Goal: Information Seeking & Learning: Learn about a topic

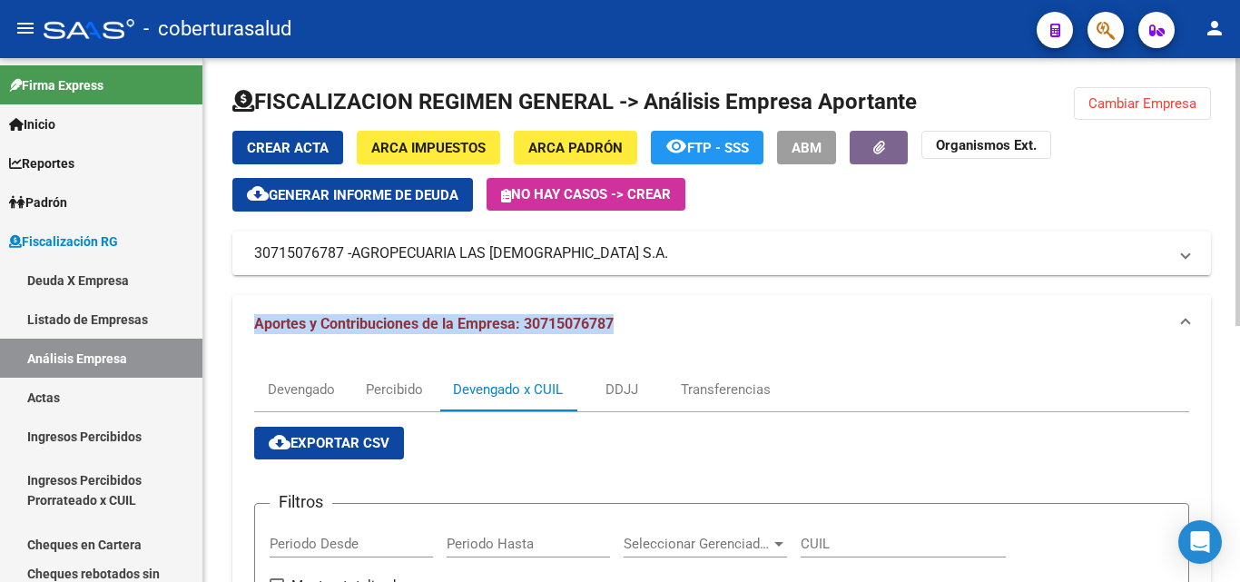
drag, startPoint x: 628, startPoint y: 320, endPoint x: 242, endPoint y: 325, distance: 385.1
click at [242, 325] on mat-expansion-panel-header "Aportes y Contribuciones de la Empresa: 30715076787" at bounding box center [721, 324] width 979 height 58
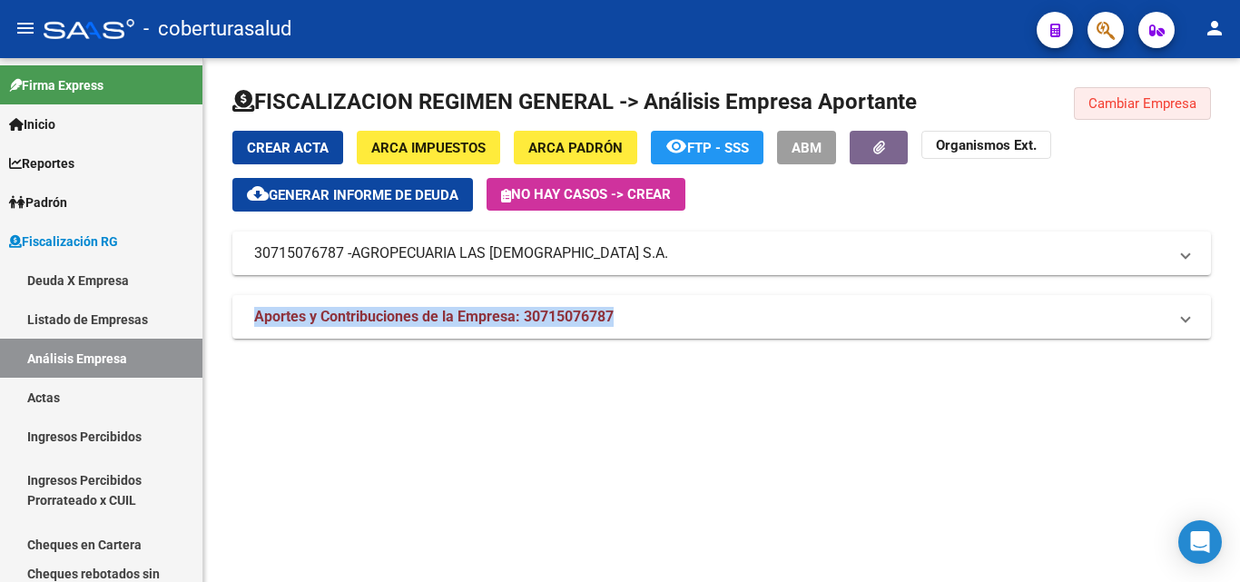
click at [1146, 104] on span "Cambiar Empresa" at bounding box center [1143, 103] width 108 height 16
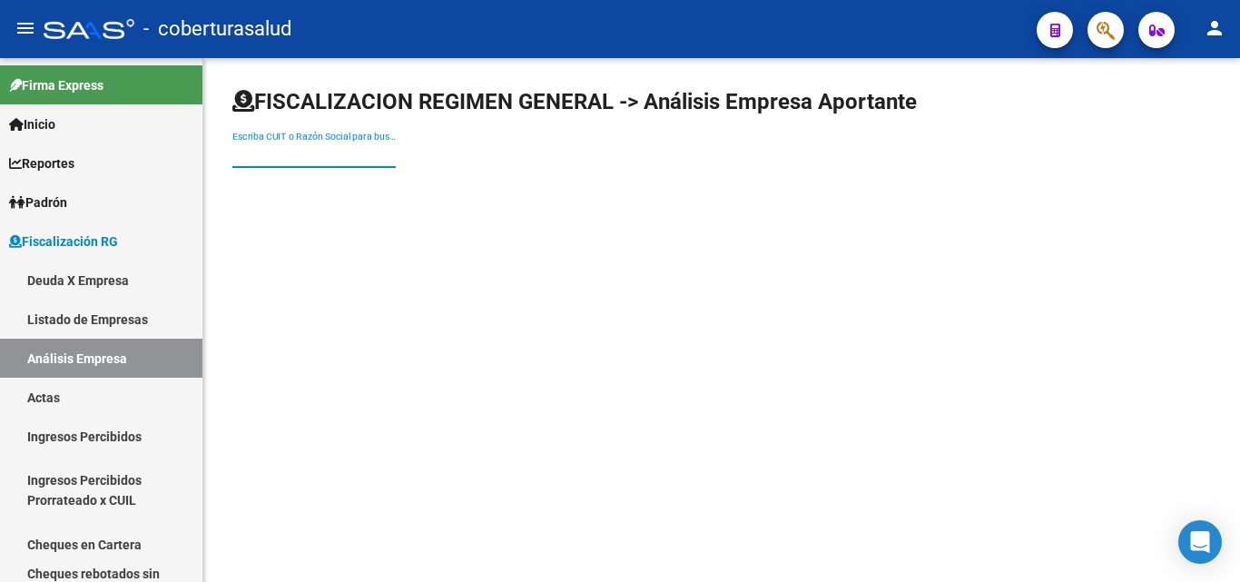
click at [288, 147] on input "Escriba CUIT o Razón Social para buscar" at bounding box center [313, 154] width 163 height 15
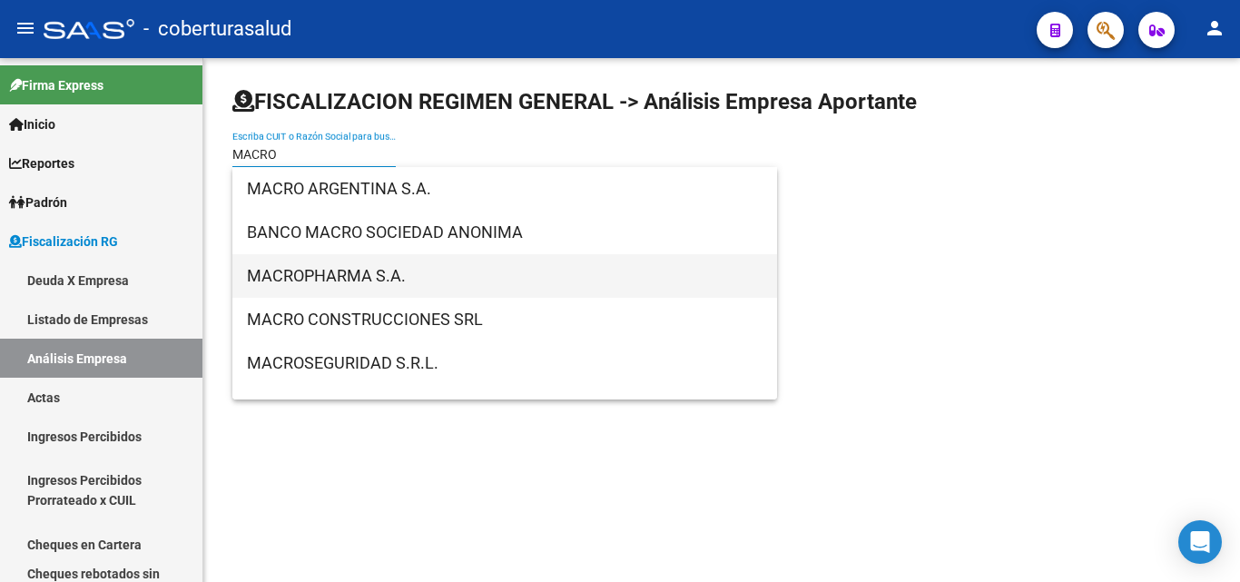
type input "MACRO"
click at [315, 269] on span "MACROPHARMA S.A." at bounding box center [505, 276] width 516 height 44
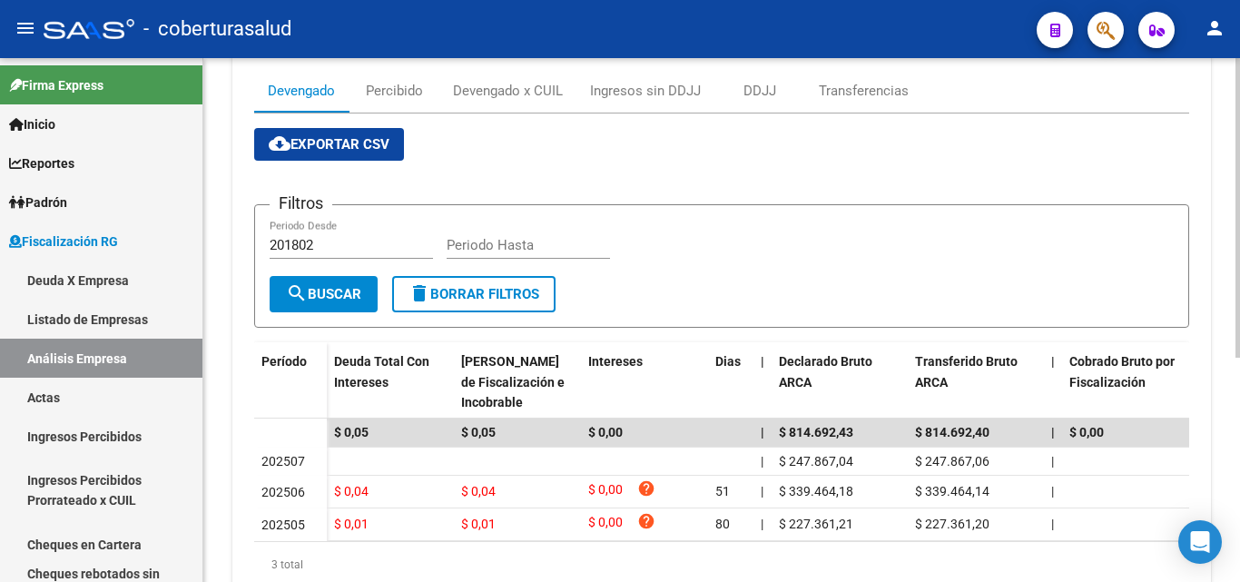
scroll to position [272, 0]
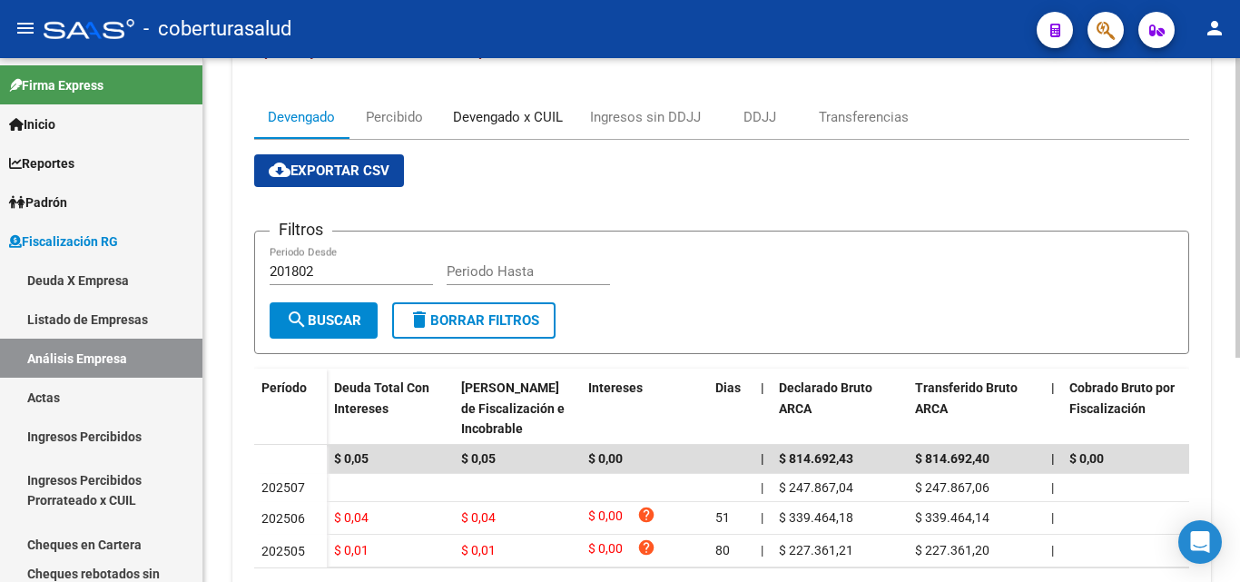
click at [479, 120] on div "Devengado x CUIL" at bounding box center [508, 117] width 110 height 20
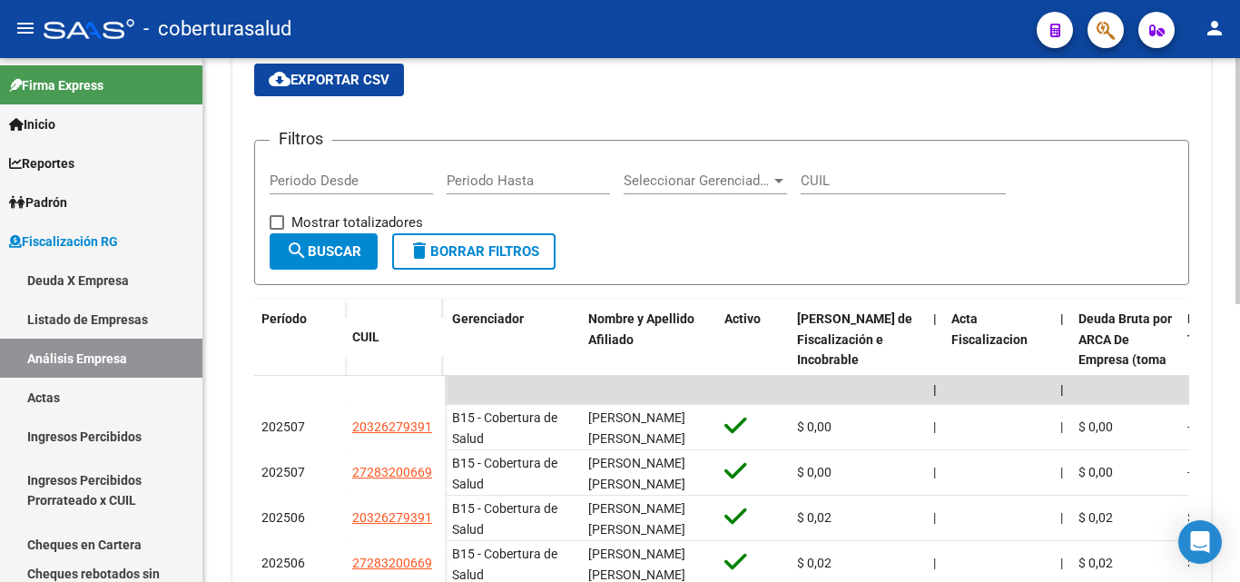
scroll to position [454, 0]
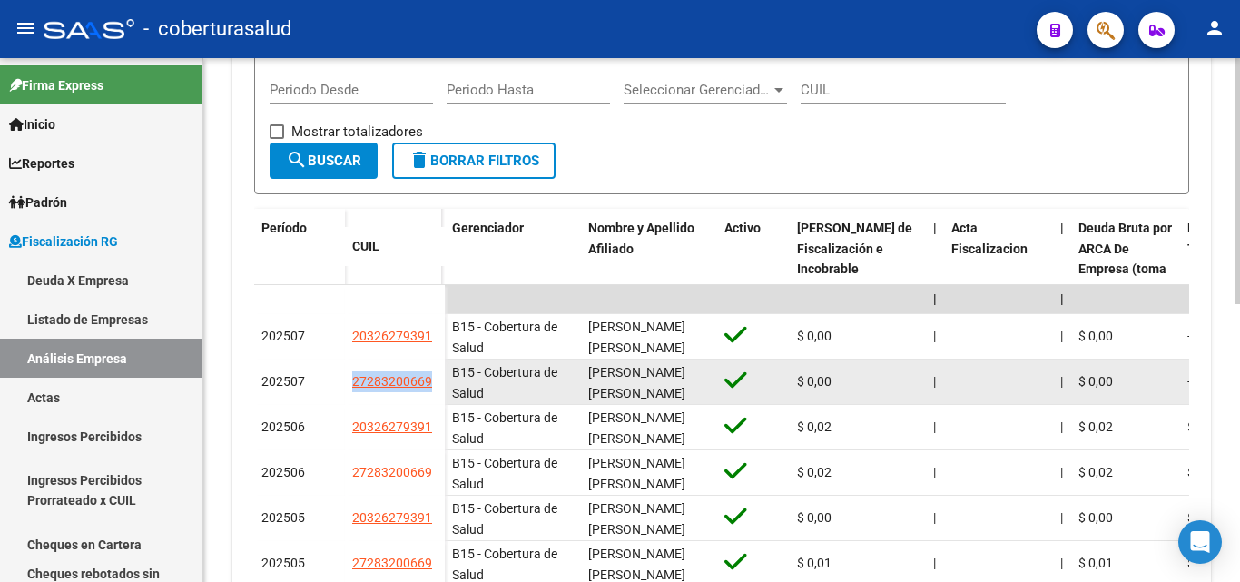
drag, startPoint x: 436, startPoint y: 377, endPoint x: 331, endPoint y: 377, distance: 105.3
click at [331, 377] on div "202507 27283200669" at bounding box center [349, 382] width 191 height 45
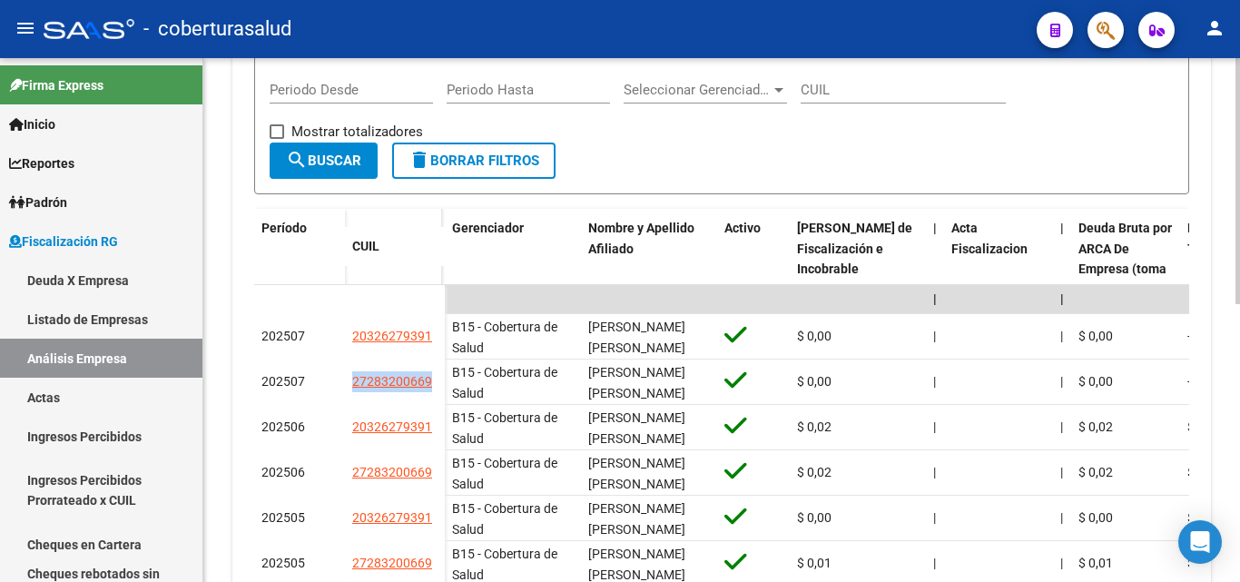
copy div "27283200669"
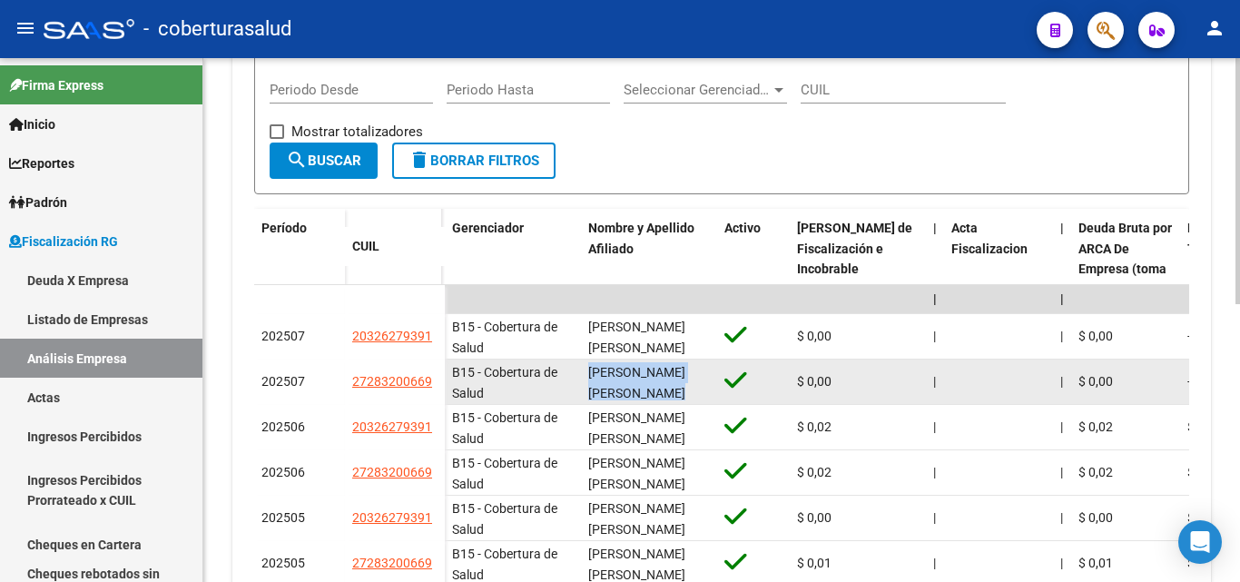
scroll to position [1, 0]
drag, startPoint x: 533, startPoint y: 388, endPoint x: 727, endPoint y: 388, distance: 194.3
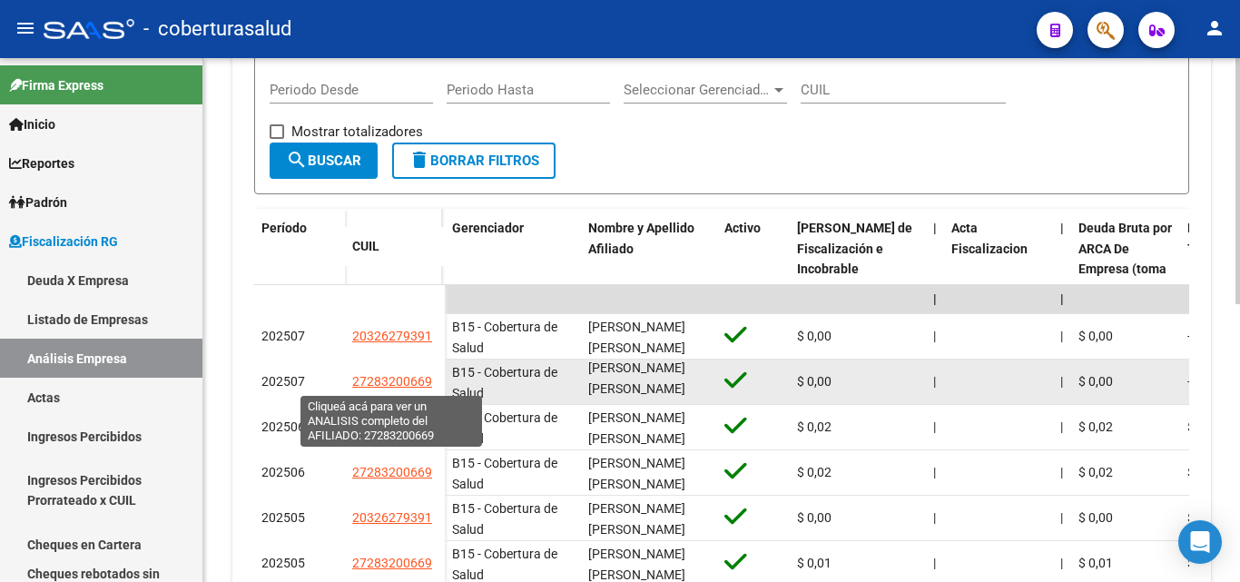
click at [415, 378] on span "27283200669" at bounding box center [392, 381] width 80 height 15
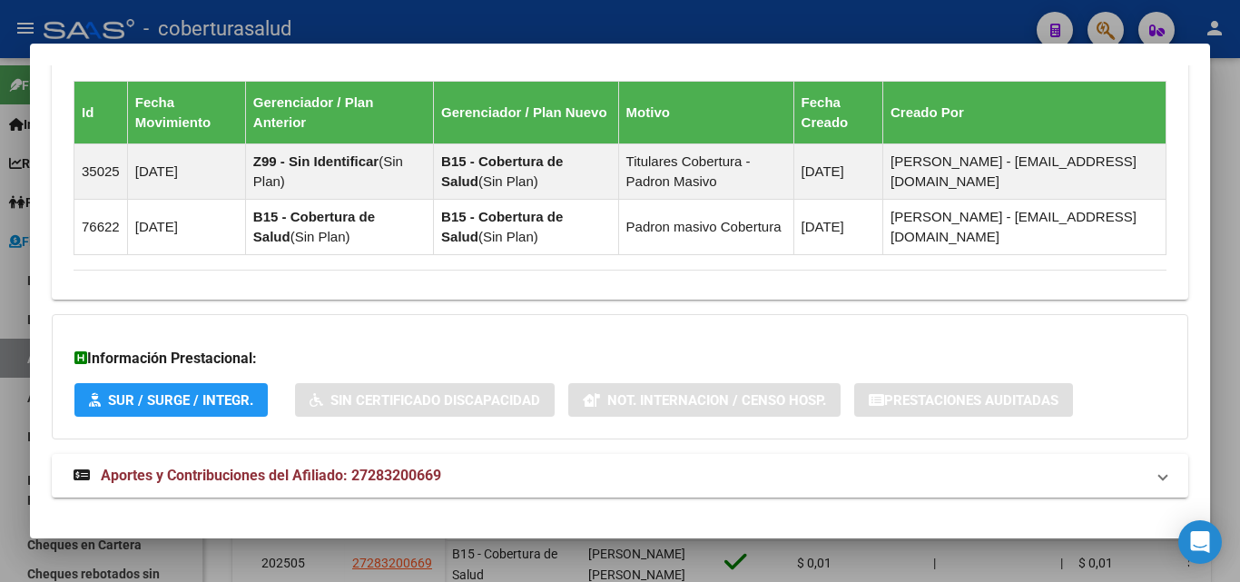
scroll to position [1242, 0]
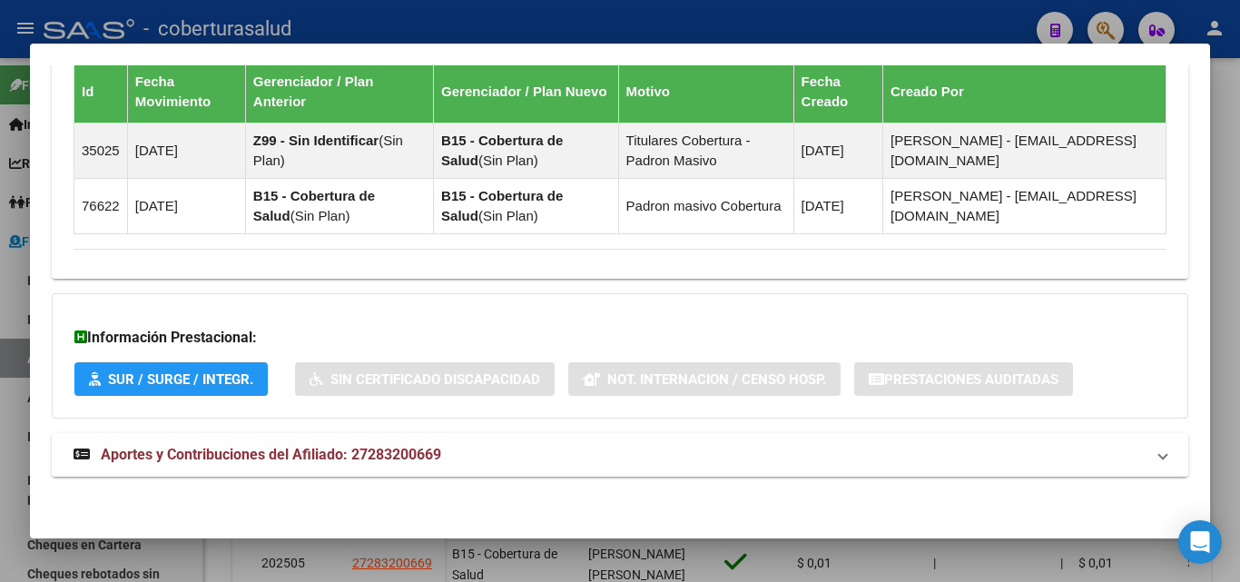
click at [405, 455] on span "Aportes y Contribuciones del Afiliado: 27283200669" at bounding box center [271, 454] width 341 height 17
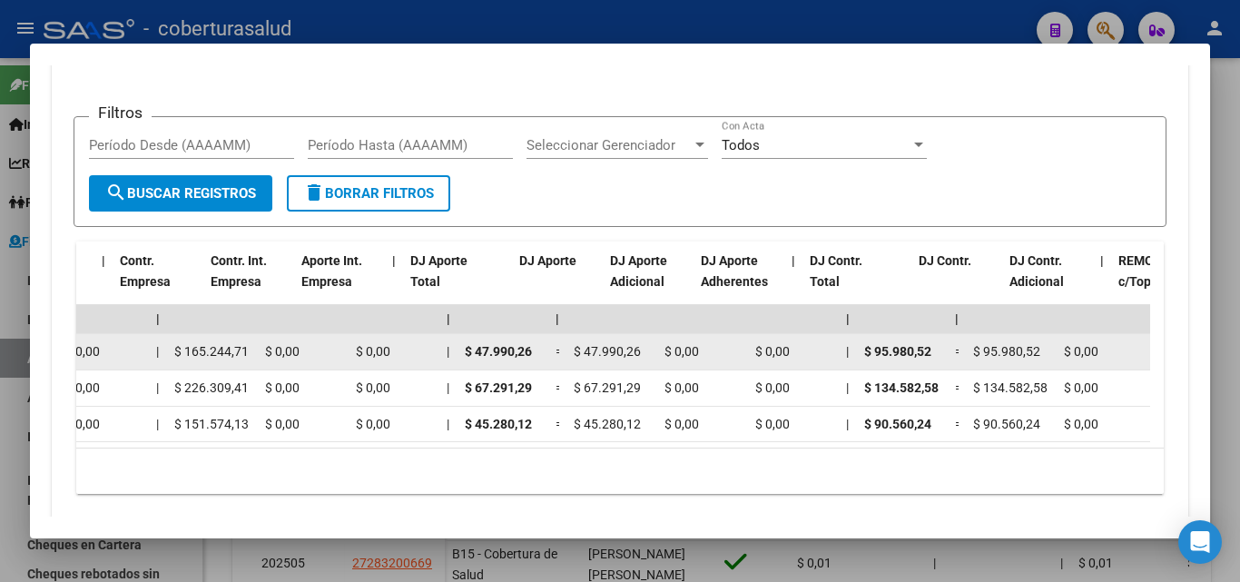
scroll to position [0, 1539]
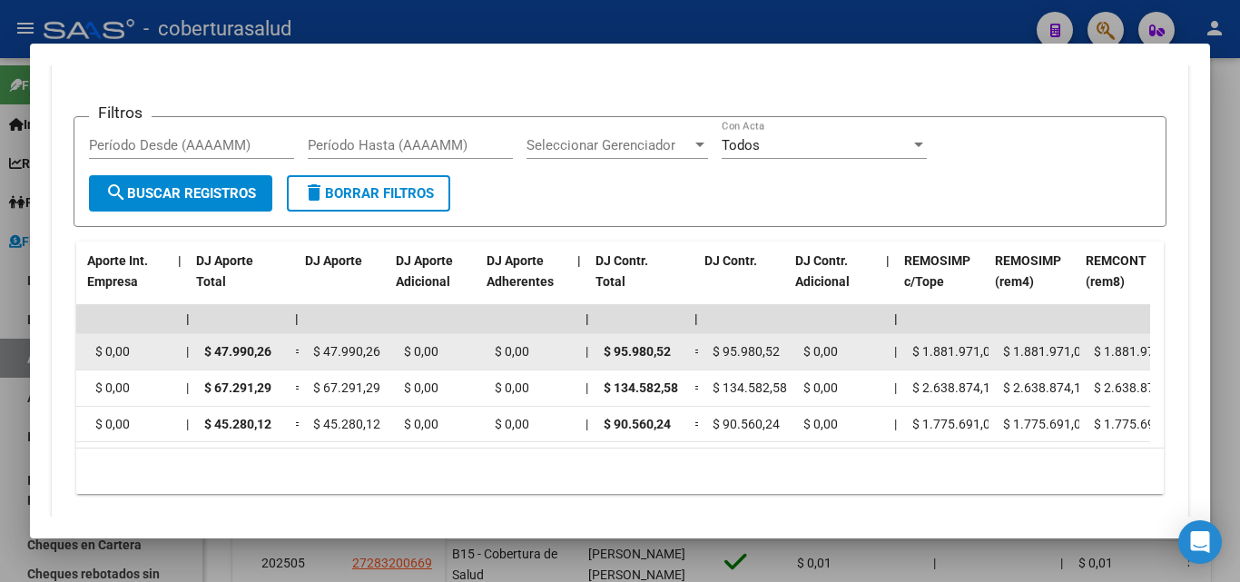
drag, startPoint x: 766, startPoint y: 351, endPoint x: 1140, endPoint y: 346, distance: 374.2
click at [1140, 346] on div "202507 30708650885 $ 0,00 | | $ 0,00 -$ 0,01 $ 143.970,78 $ 143.970,79 | $ 0,00…" at bounding box center [279, 352] width 3850 height 36
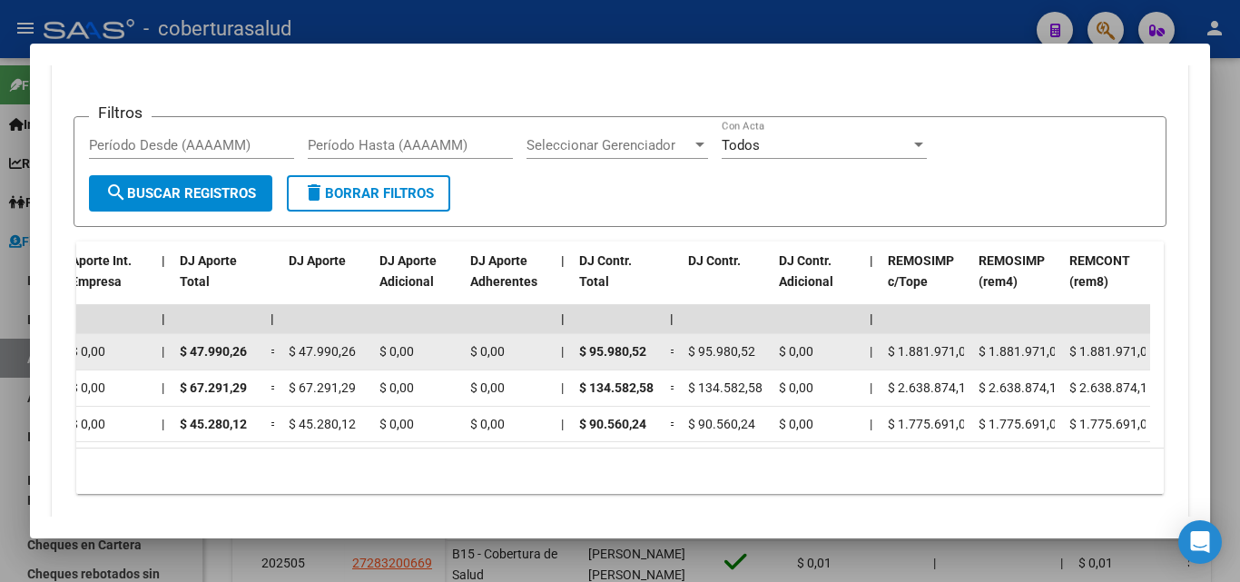
click at [1012, 360] on div "$ 1.881.971,00" at bounding box center [1017, 351] width 76 height 21
drag, startPoint x: 888, startPoint y: 354, endPoint x: 975, endPoint y: 350, distance: 87.3
click at [975, 350] on div "202507 30708650885 $ 0,00 | | $ 0,00 -$ 0,01 $ 143.970,78 $ 143.970,79 | $ 0,00…" at bounding box center [254, 352] width 3850 height 36
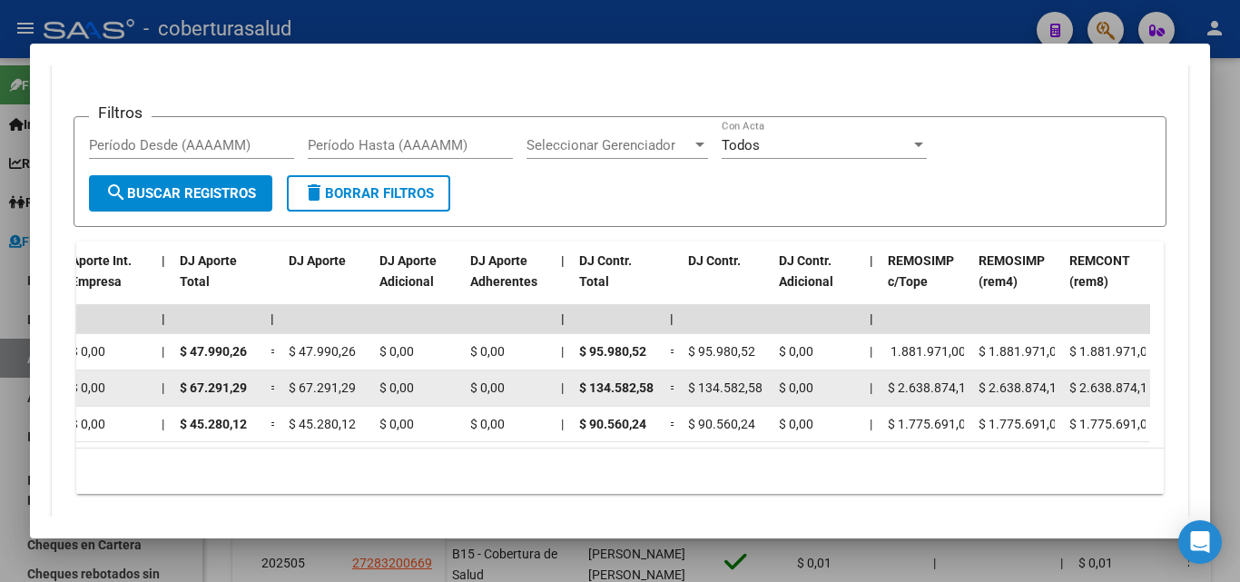
click at [899, 395] on span "$ 2.638.874,12" at bounding box center [930, 388] width 85 height 15
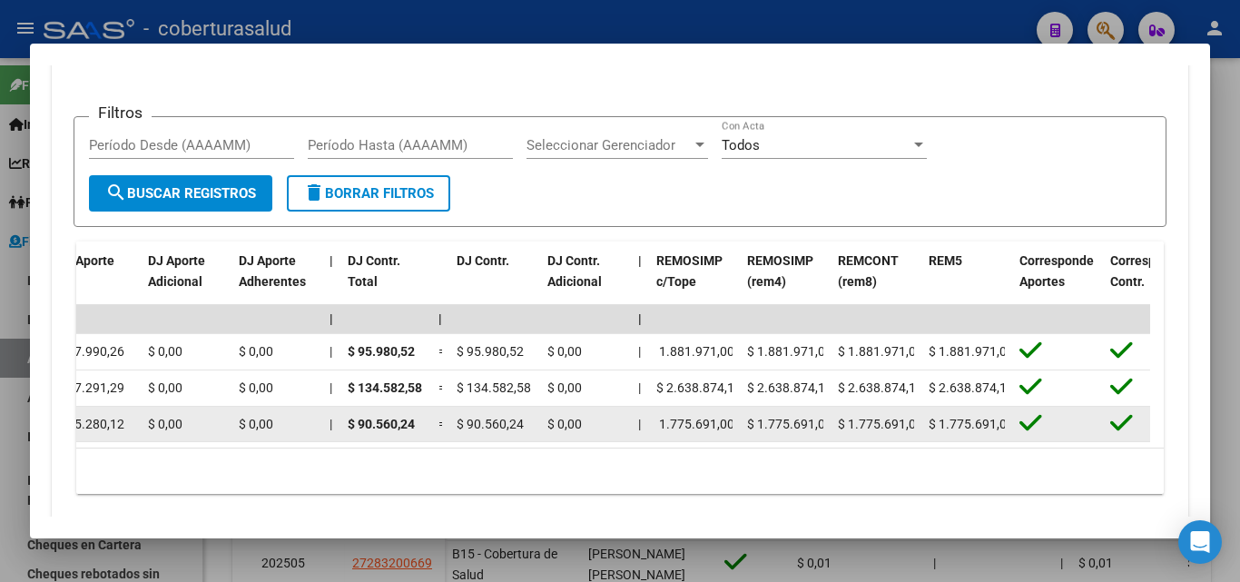
drag, startPoint x: 667, startPoint y: 420, endPoint x: 1005, endPoint y: 420, distance: 338.7
click at [1005, 420] on div "202505 30708650885 $ 0,01 | | $ 0,01 $ 0,01 $ 135.840,36 $ 135.840,35 | $ 0,00 …" at bounding box center [22, 425] width 3850 height 36
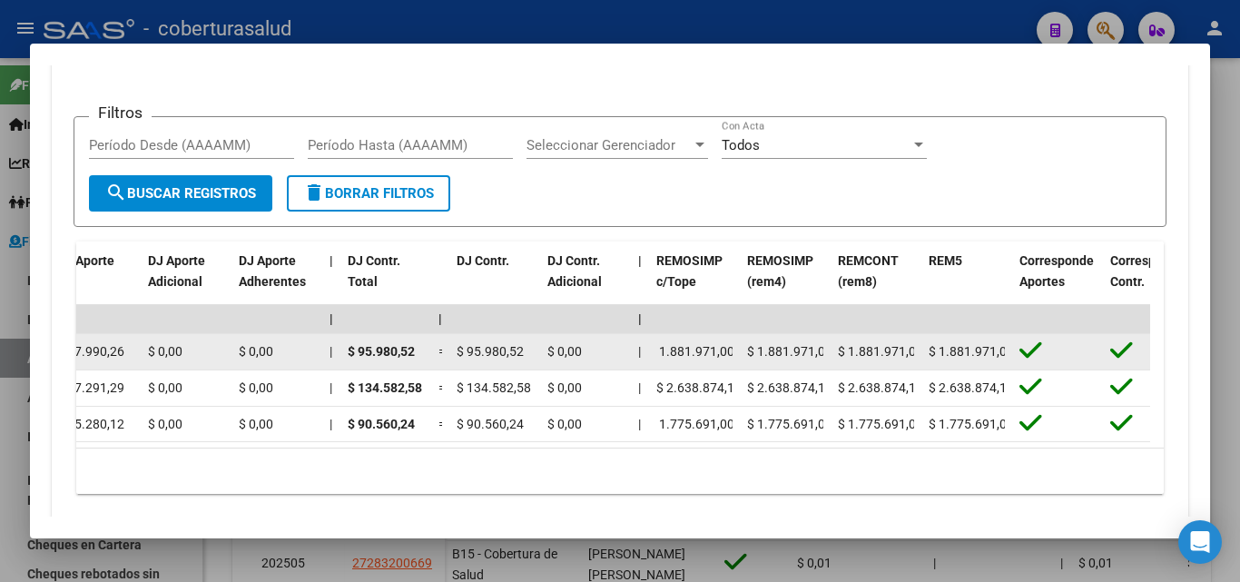
drag, startPoint x: 658, startPoint y: 352, endPoint x: 730, endPoint y: 356, distance: 71.8
click at [730, 356] on span "$ 1.881.971,00" at bounding box center [691, 351] width 85 height 15
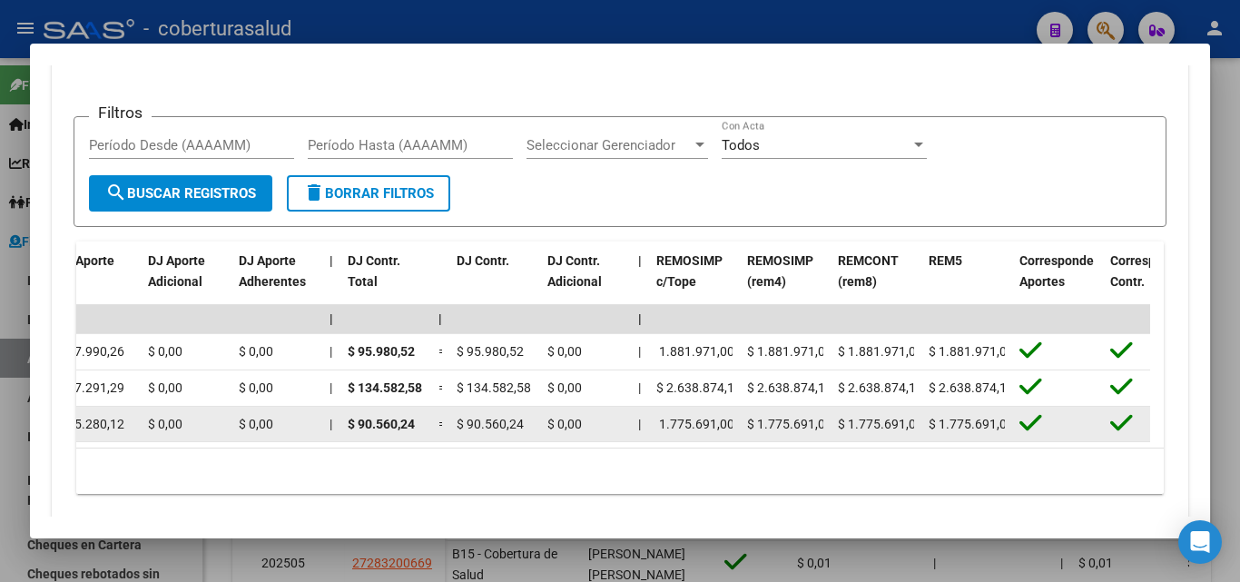
copy span "1.881.971,00"
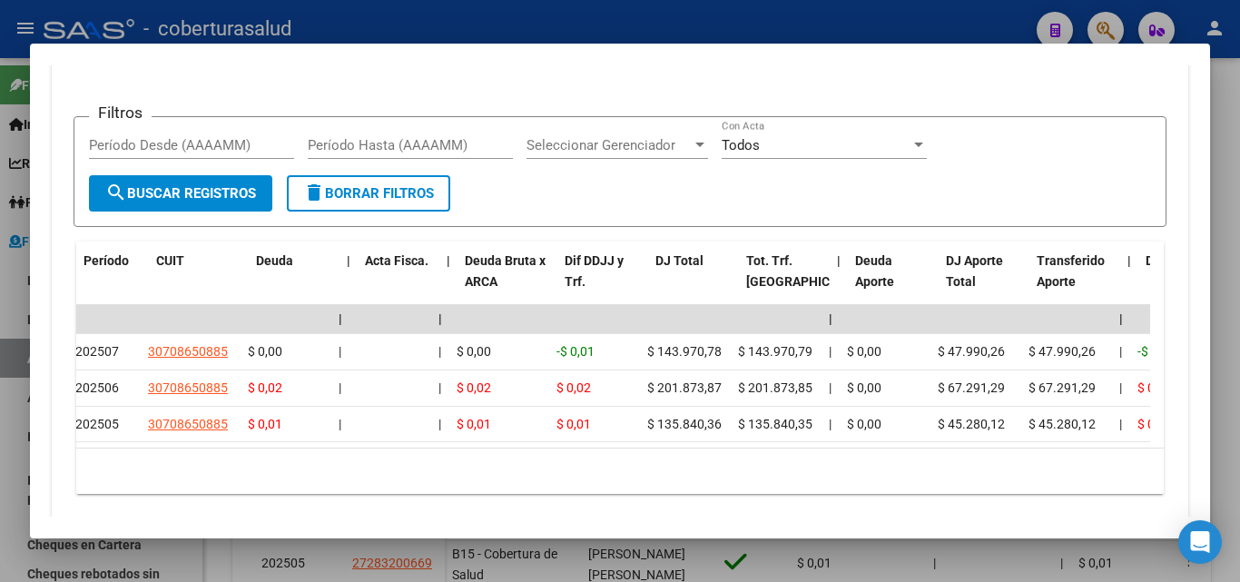
scroll to position [0, 0]
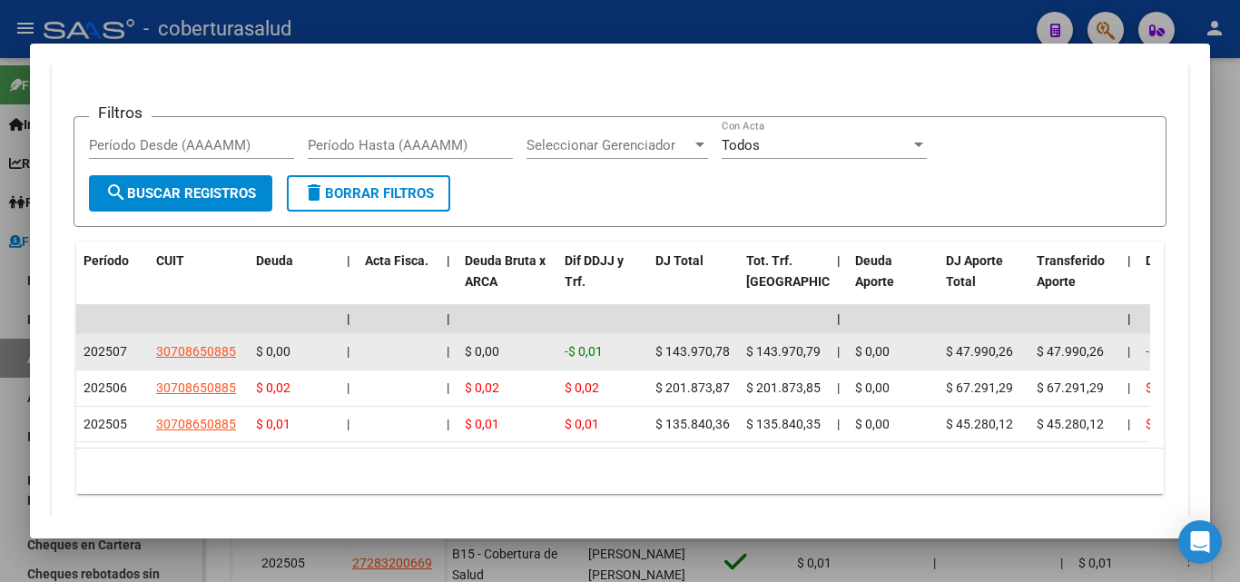
drag, startPoint x: 241, startPoint y: 355, endPoint x: 152, endPoint y: 361, distance: 89.2
click at [152, 361] on datatable-body-cell "30708650885" at bounding box center [199, 351] width 100 height 35
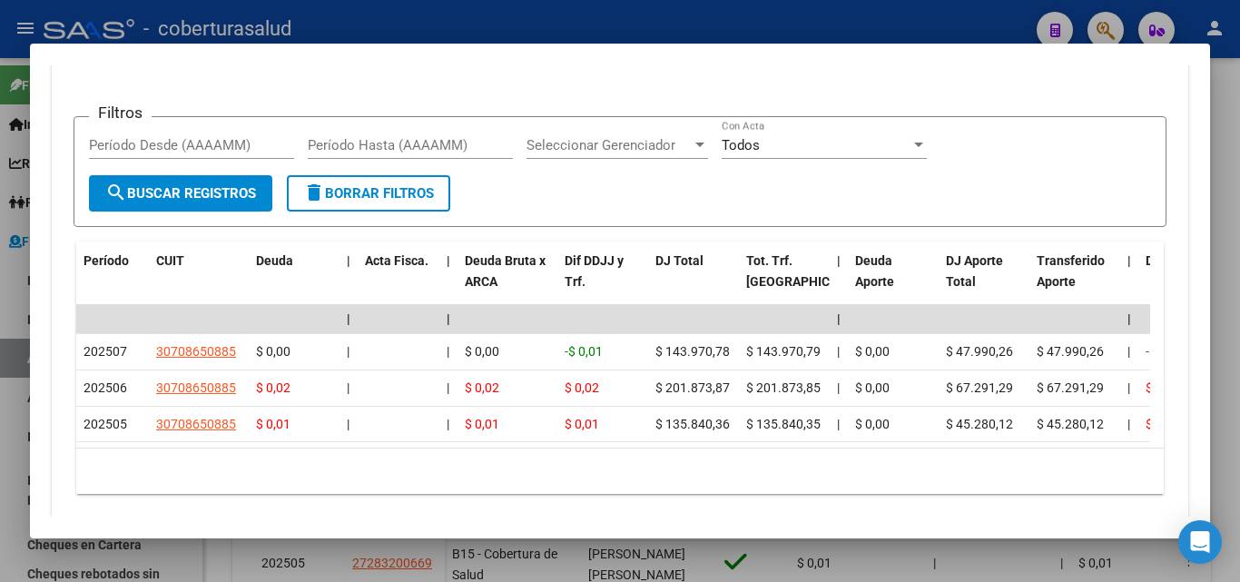
copy span "30708650885"
click at [426, 293] on datatable-header-cell "Acta Fisca." at bounding box center [399, 282] width 82 height 80
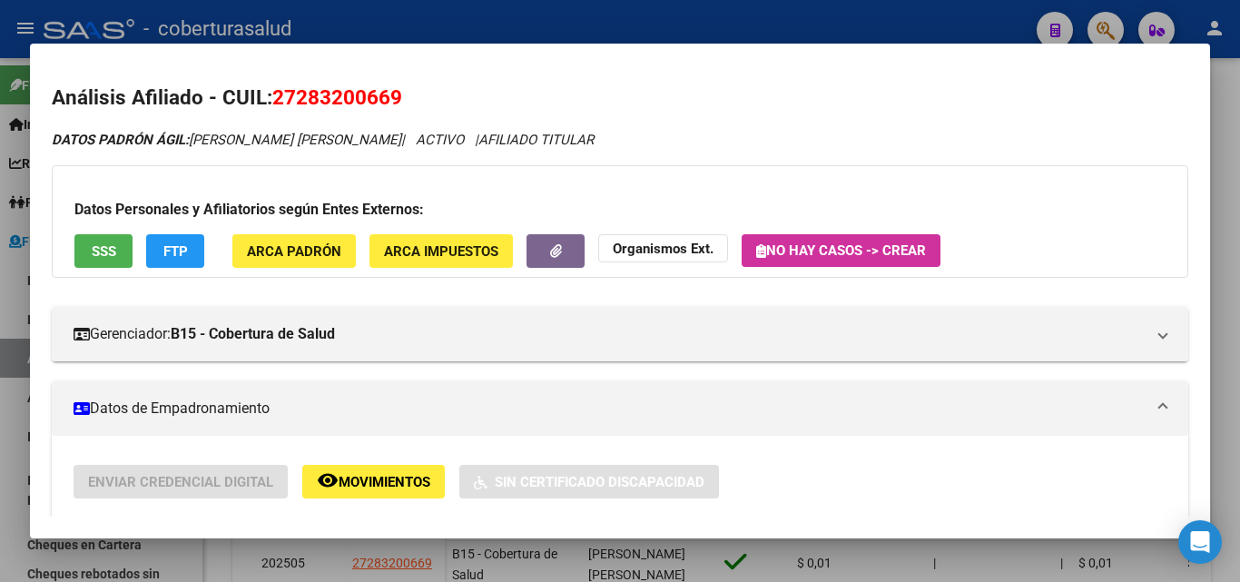
click at [331, 98] on span "27283200669" at bounding box center [337, 97] width 130 height 24
copy span "27283200669"
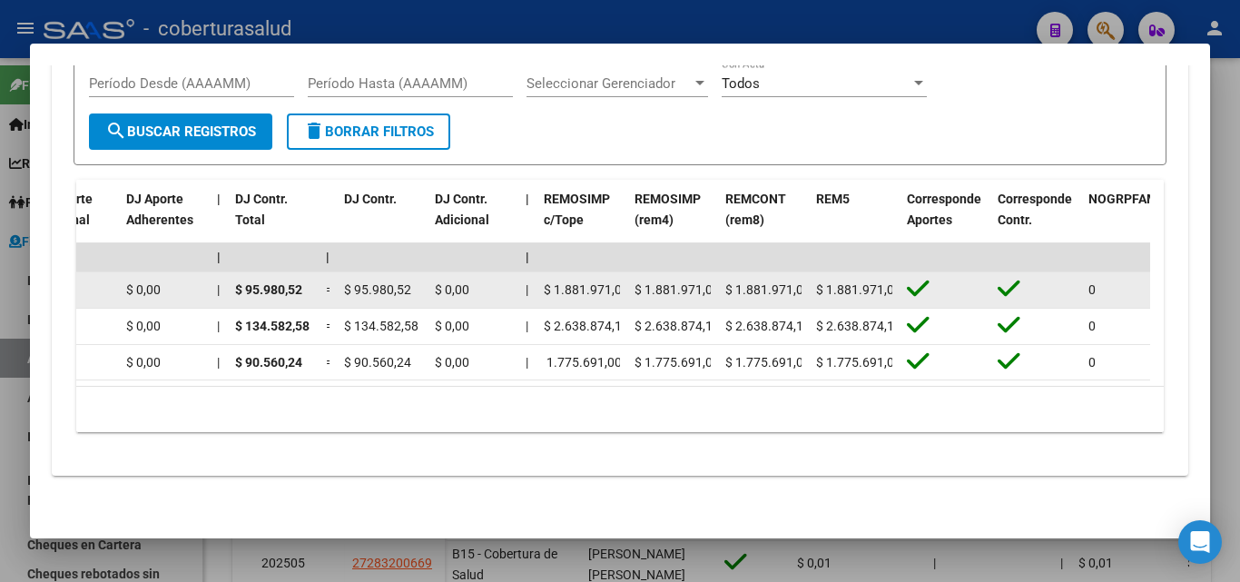
scroll to position [0, 7]
drag, startPoint x: 549, startPoint y: 274, endPoint x: 622, endPoint y: 277, distance: 73.6
click at [622, 277] on datatable-body-cell "$ 1.881.971,00" at bounding box center [582, 289] width 91 height 35
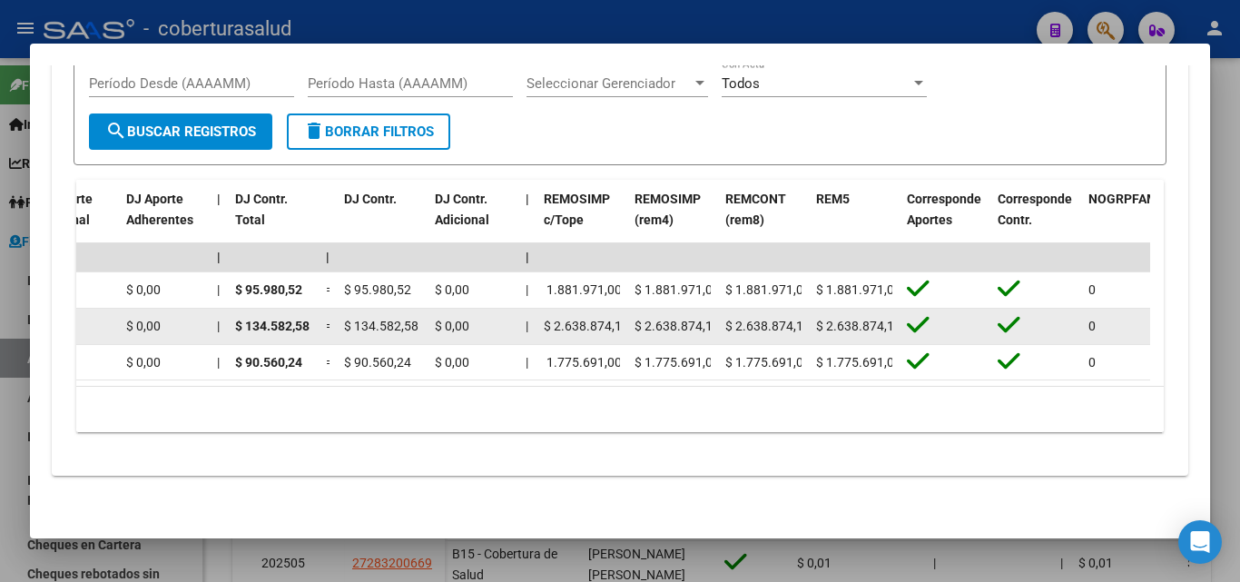
copy span "1.881.971,00"
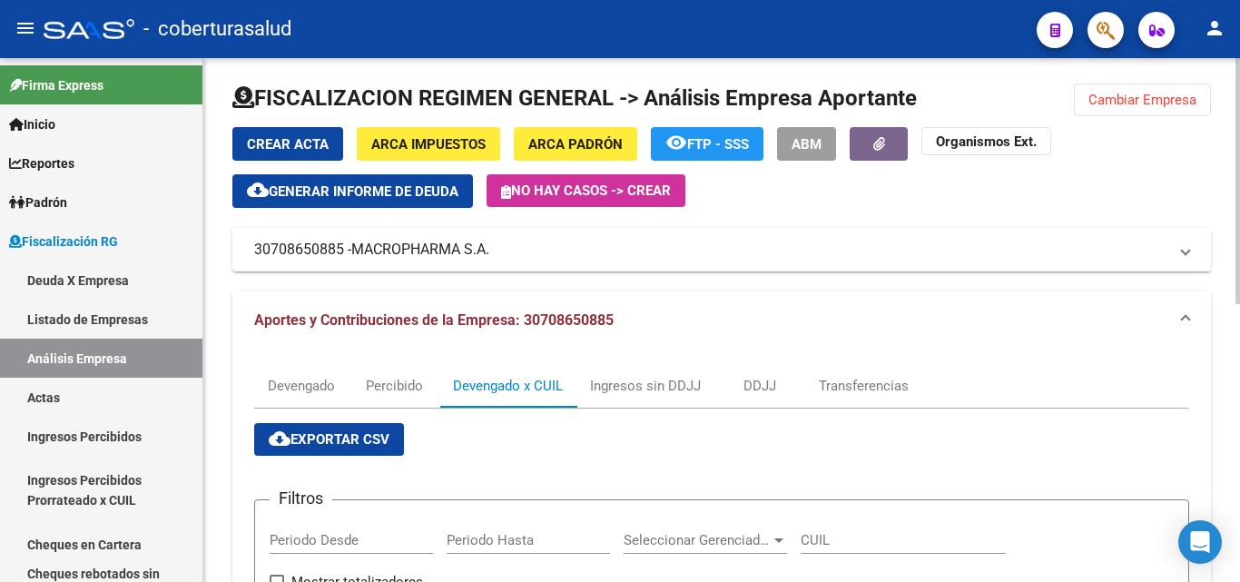
scroll to position [0, 0]
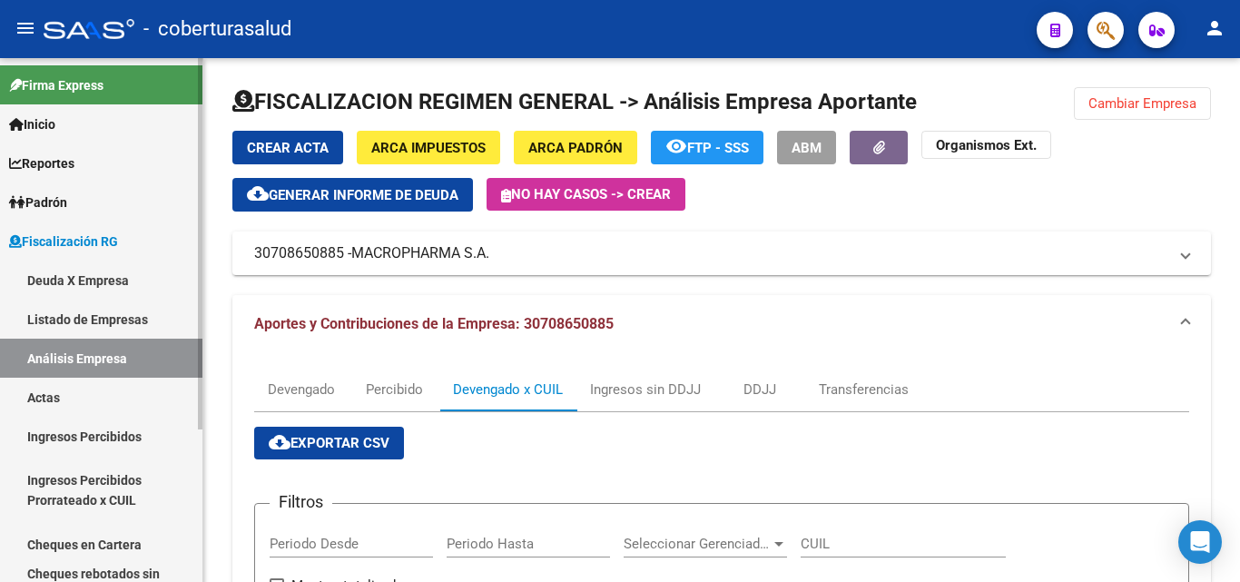
click at [96, 128] on link "Inicio" at bounding box center [101, 123] width 203 height 39
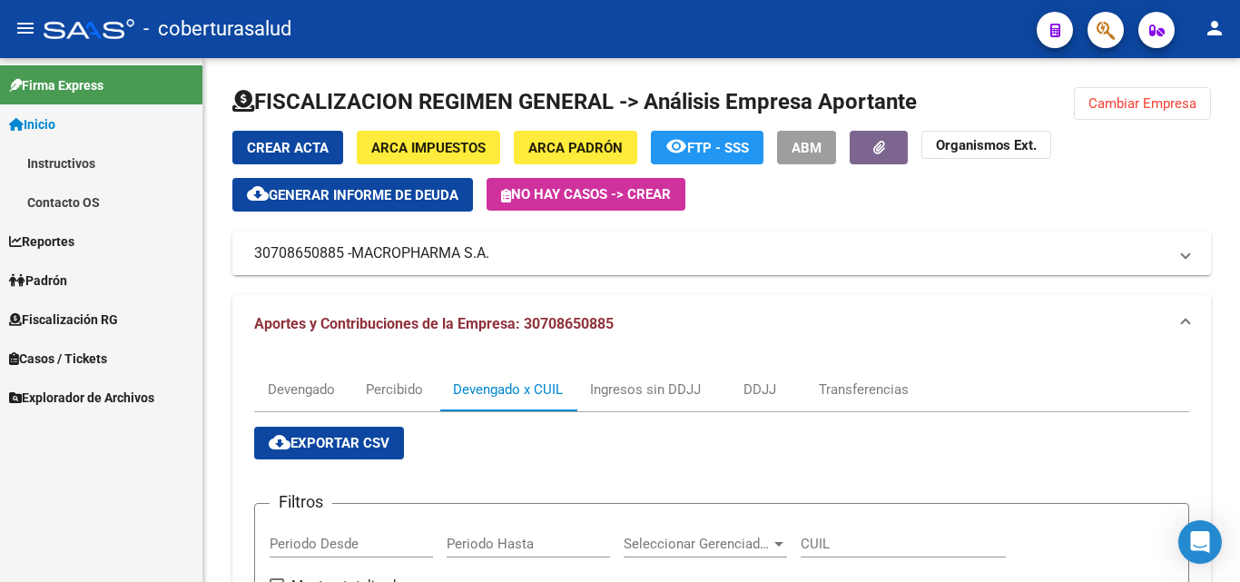
click at [38, 123] on span "Inicio" at bounding box center [32, 124] width 46 height 20
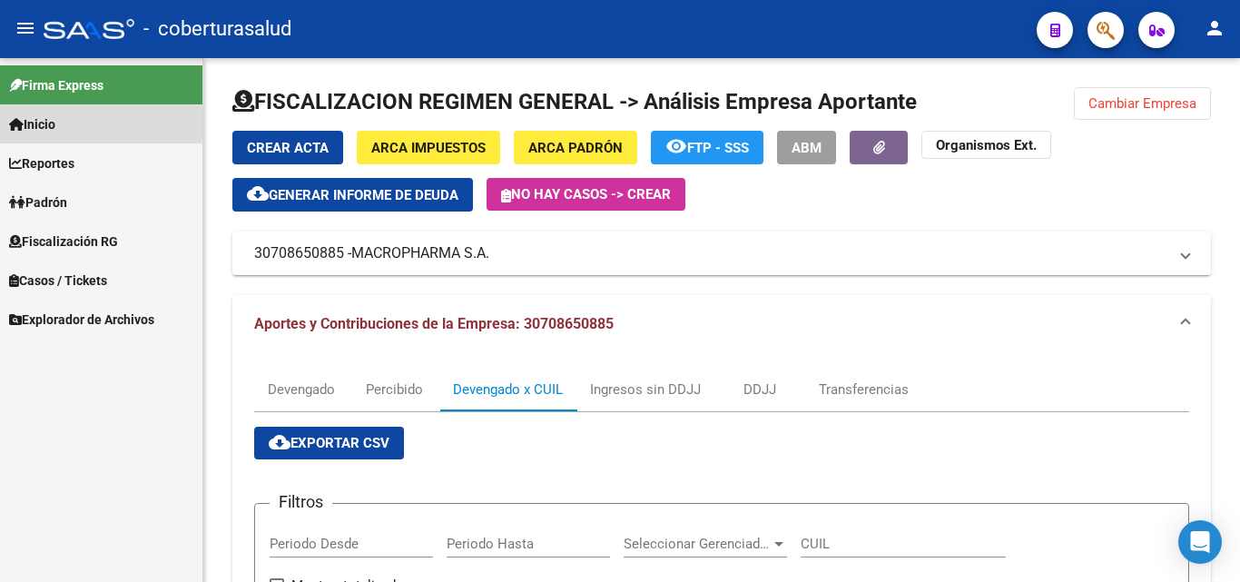
click at [38, 123] on span "Inicio" at bounding box center [32, 124] width 46 height 20
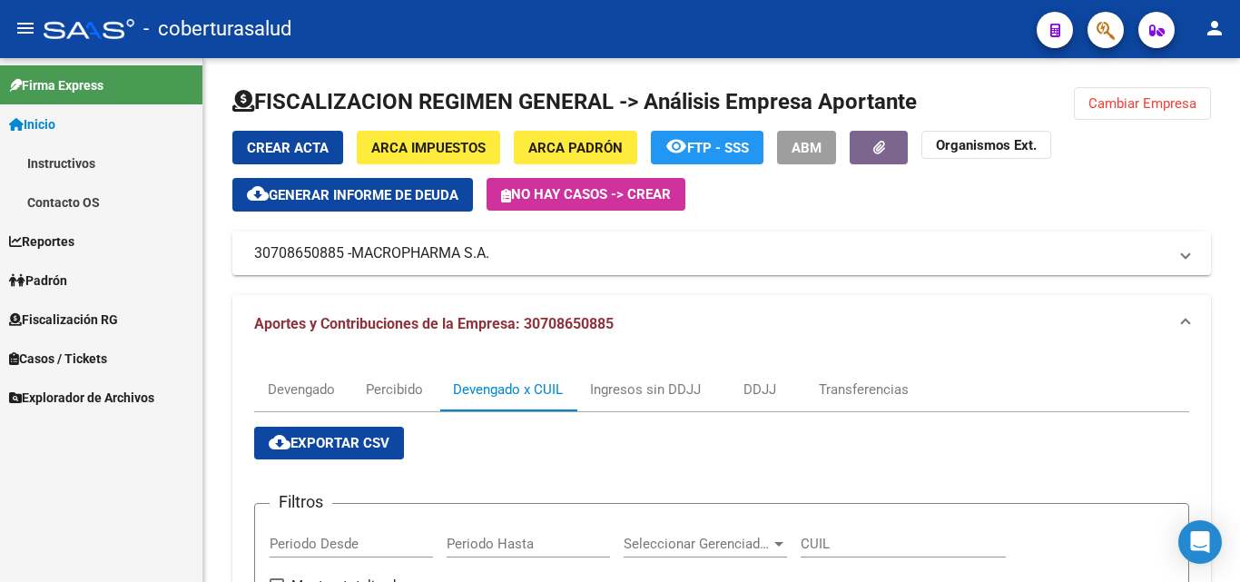
click at [38, 123] on span "Inicio" at bounding box center [32, 124] width 46 height 20
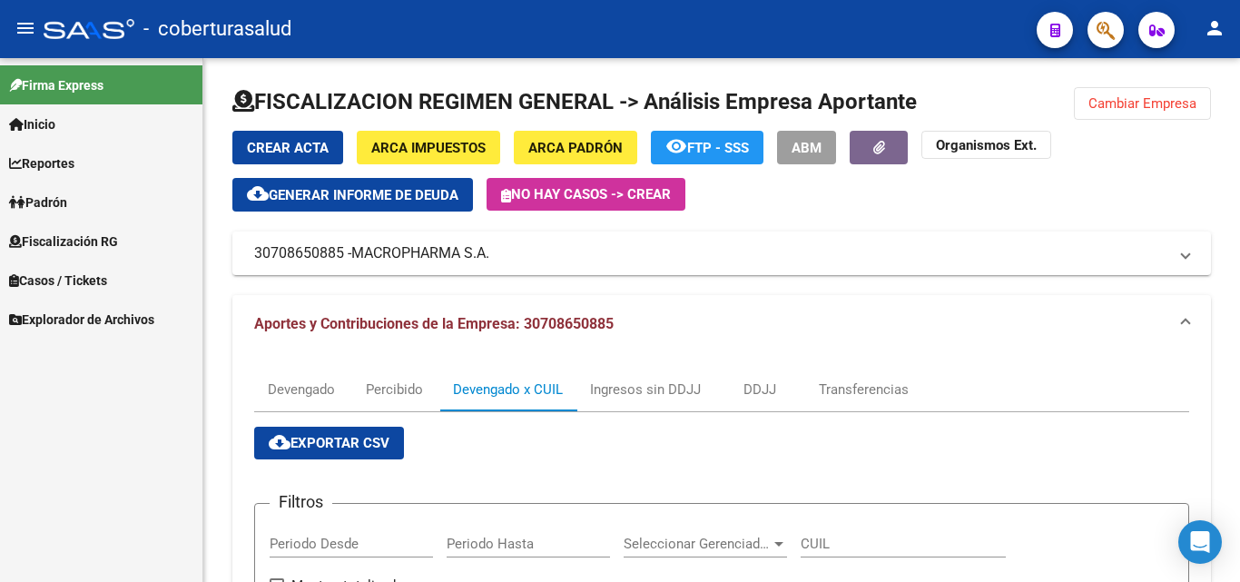
click at [17, 26] on mat-icon "menu" at bounding box center [26, 28] width 22 height 22
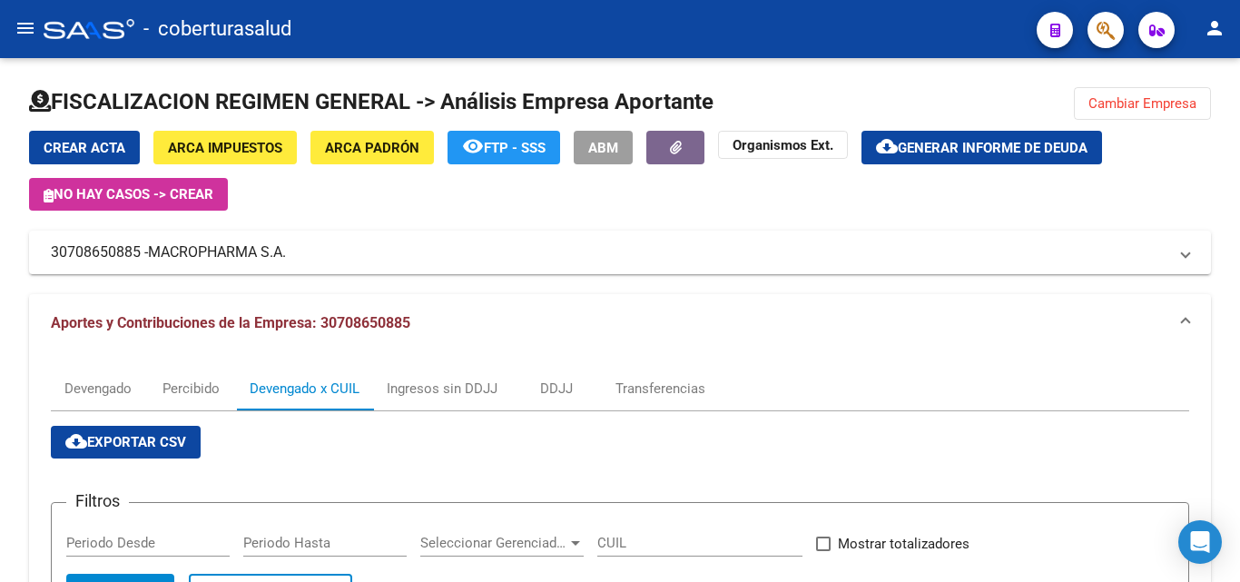
click at [24, 25] on mat-icon "menu" at bounding box center [26, 28] width 22 height 22
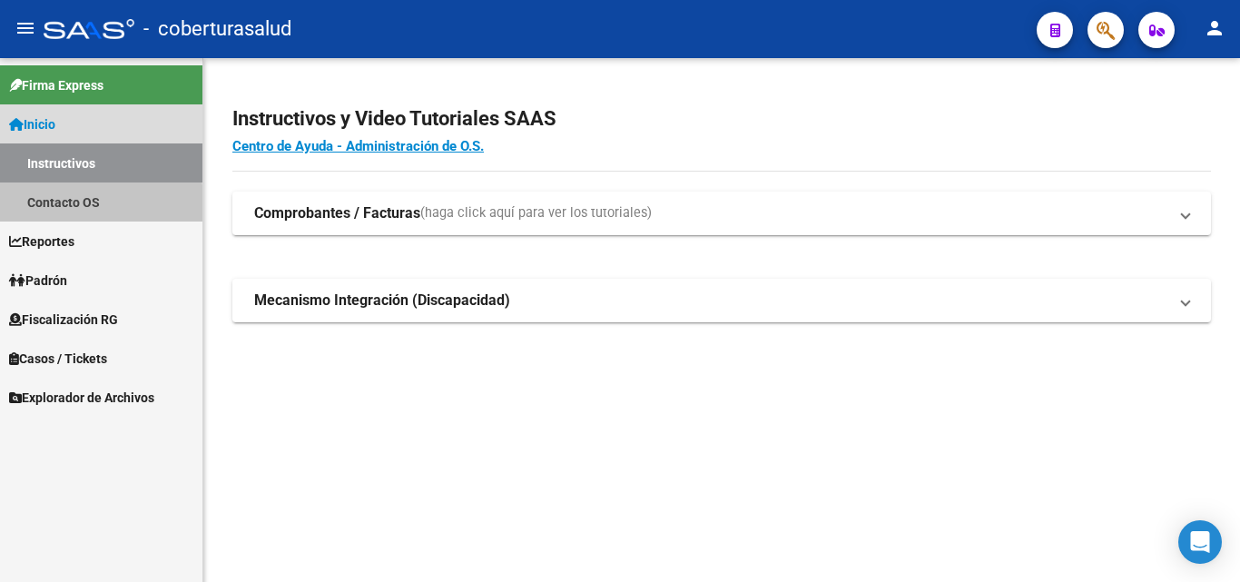
click at [65, 207] on link "Contacto OS" at bounding box center [101, 202] width 203 height 39
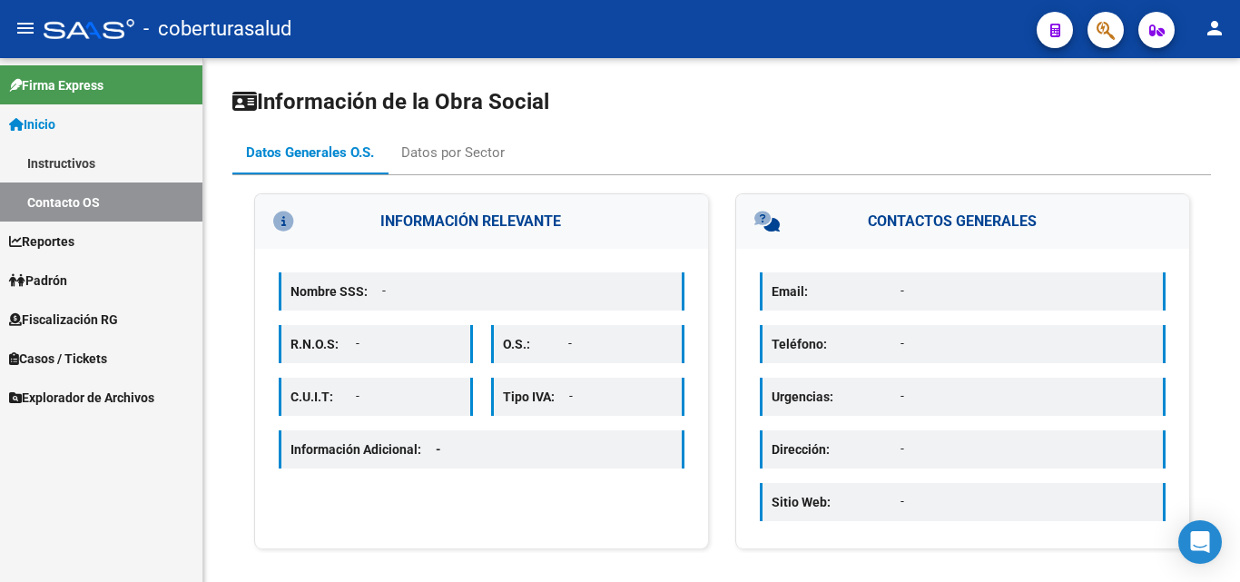
click at [54, 325] on span "Fiscalización RG" at bounding box center [63, 320] width 109 height 20
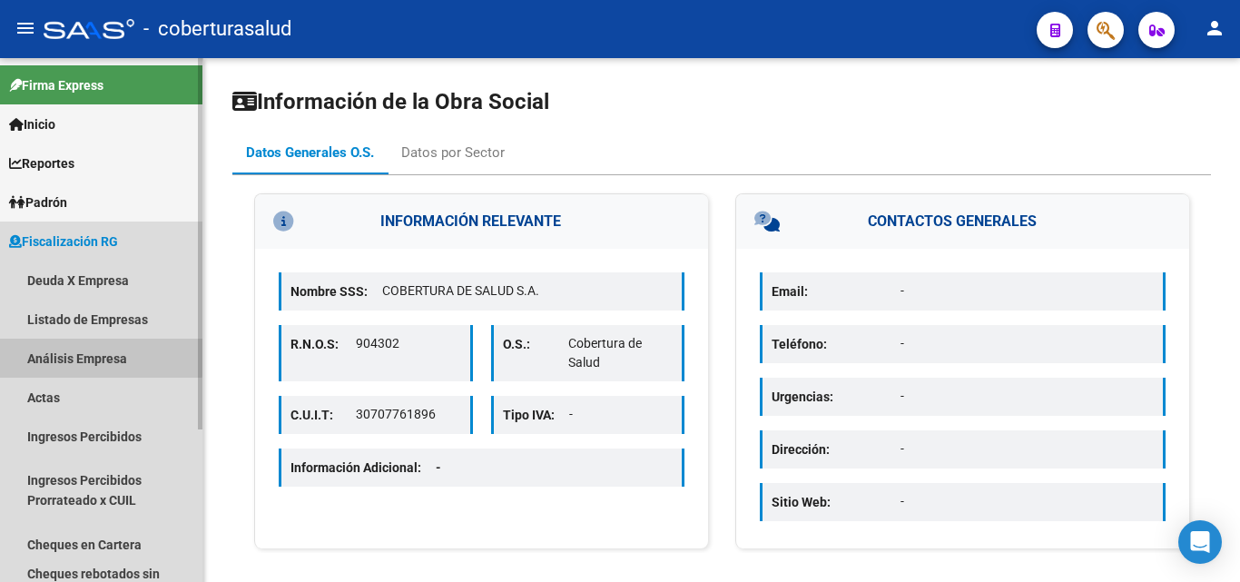
click at [72, 351] on link "Análisis Empresa" at bounding box center [101, 358] width 203 height 39
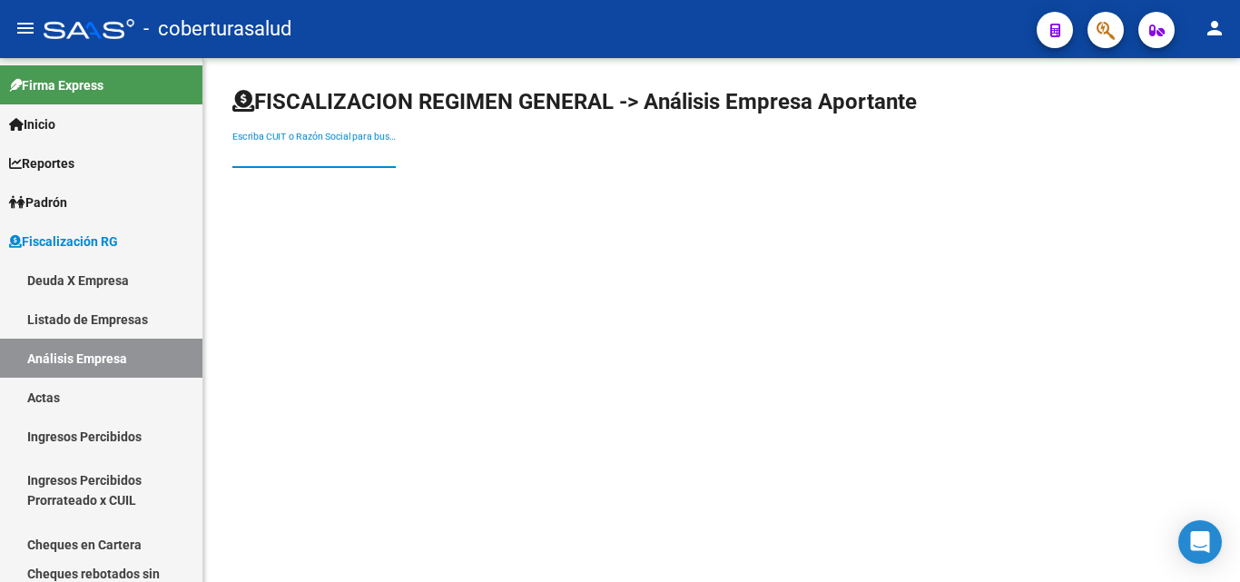
click at [307, 153] on input "Escriba CUIT o Razón Social para buscar" at bounding box center [313, 154] width 163 height 15
